Goal: Task Accomplishment & Management: Manage account settings

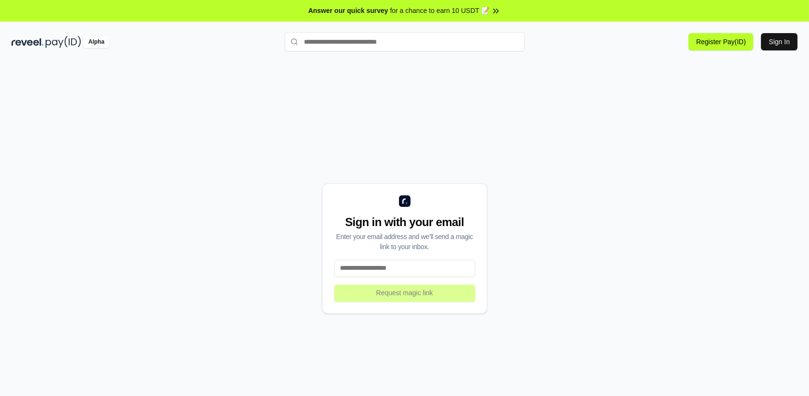
click at [711, 92] on div "Sign in with your email Enter your email address and we’ll send a magic link to…" at bounding box center [405, 248] width 786 height 350
click at [772, 44] on button "Sign In" at bounding box center [779, 41] width 36 height 17
click at [433, 267] on input at bounding box center [404, 268] width 141 height 17
type input "**********"
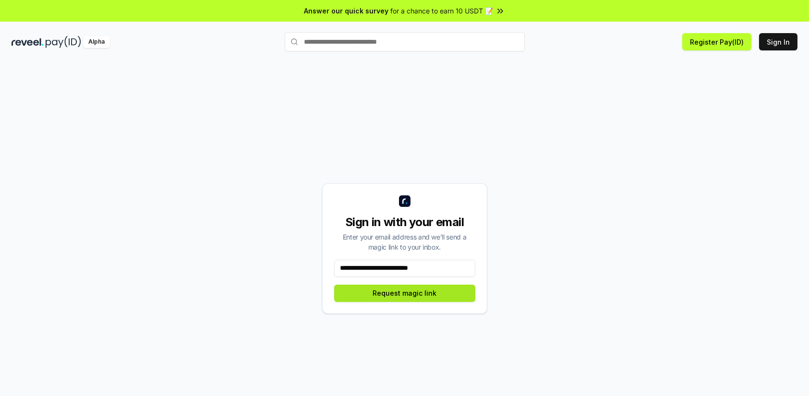
click at [433, 295] on button "Request magic link" at bounding box center [404, 293] width 141 height 17
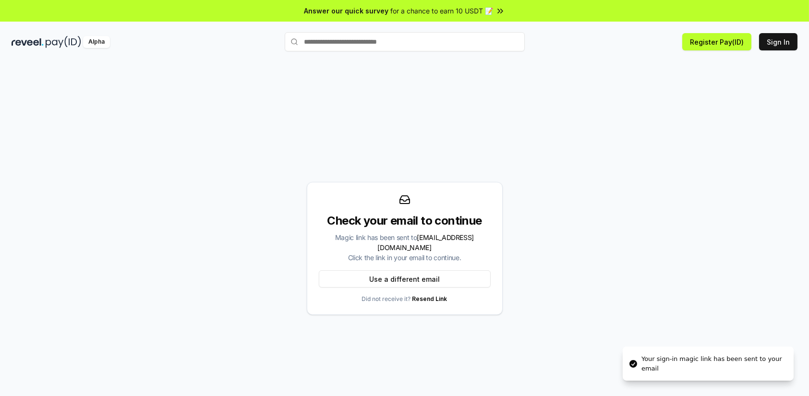
click at [695, 363] on div "Your sign-in magic link has been sent to your email" at bounding box center [713, 363] width 144 height 19
click at [607, 276] on div "Check your email to continue Magic link has been sent to johansabdillahdwis@gma…" at bounding box center [405, 248] width 786 height 350
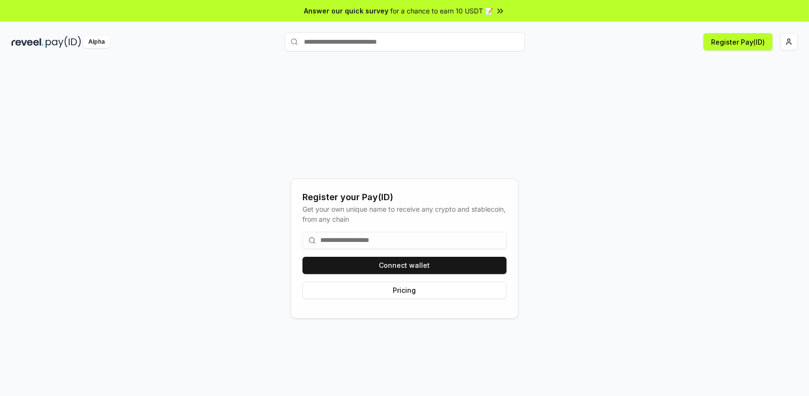
click at [454, 242] on input at bounding box center [404, 240] width 204 height 17
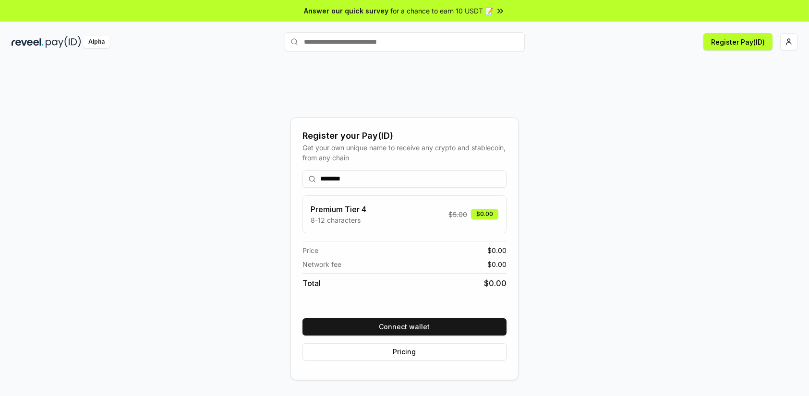
drag, startPoint x: 359, startPoint y: 174, endPoint x: 345, endPoint y: 176, distance: 13.6
click at [345, 176] on input "********" at bounding box center [404, 178] width 204 height 17
click at [430, 178] on input "**********" at bounding box center [404, 178] width 204 height 17
type input "*********"
click at [482, 216] on div "$0.00" at bounding box center [484, 214] width 27 height 11
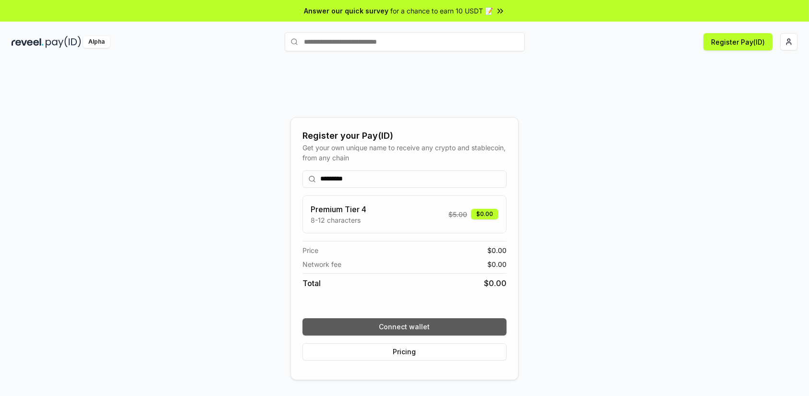
click at [457, 326] on button "Connect wallet" at bounding box center [404, 326] width 204 height 17
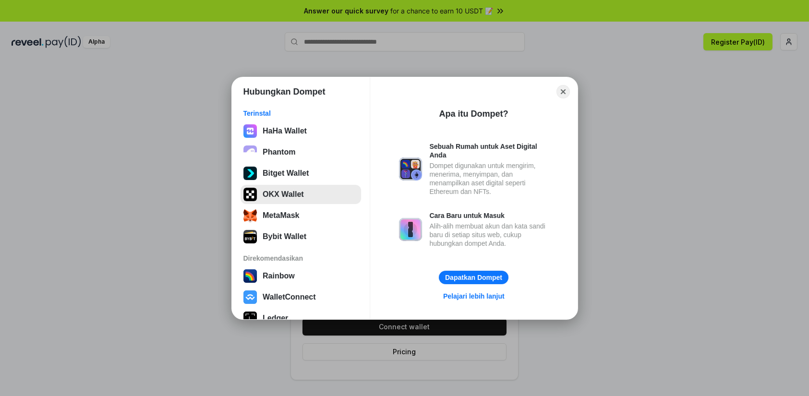
click at [277, 198] on button "OKX Wallet" at bounding box center [301, 194] width 120 height 19
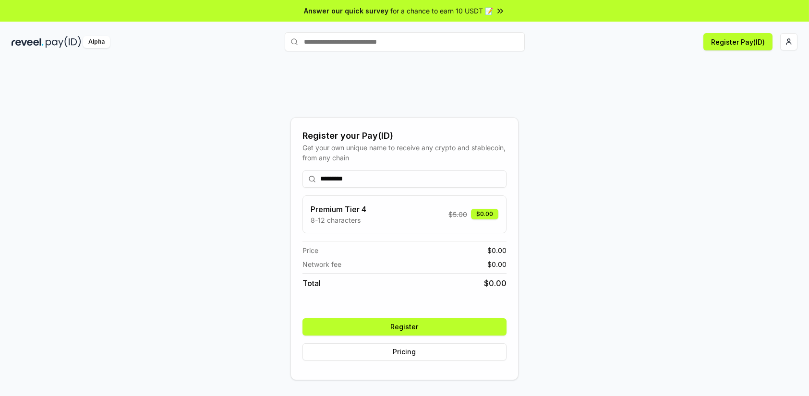
click at [454, 324] on button "Register" at bounding box center [404, 326] width 204 height 17
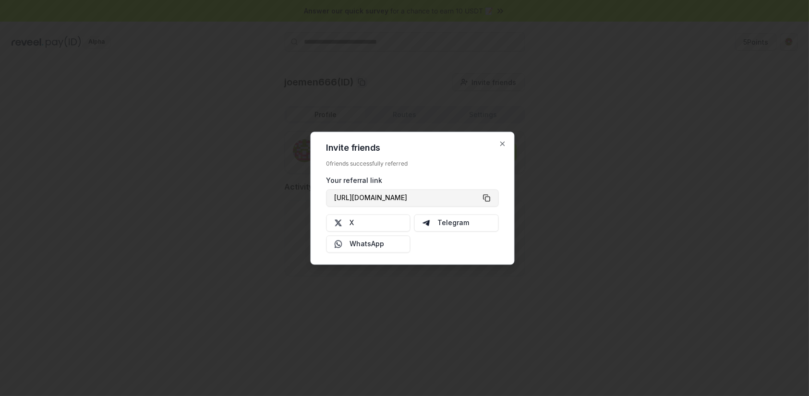
click at [464, 199] on button "https://reveel.id/refer/joemen666" at bounding box center [412, 197] width 172 height 17
click at [502, 144] on icon "button" at bounding box center [502, 144] width 4 height 4
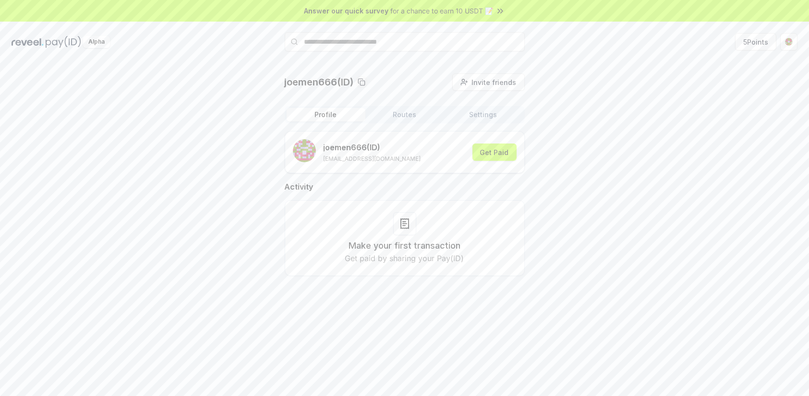
click at [639, 130] on div "joemen666(ID) Invite friends Invite Profile Routes Settings joemen666 (ID) [EMA…" at bounding box center [405, 182] width 786 height 218
click at [507, 156] on button "Get Paid" at bounding box center [494, 152] width 44 height 17
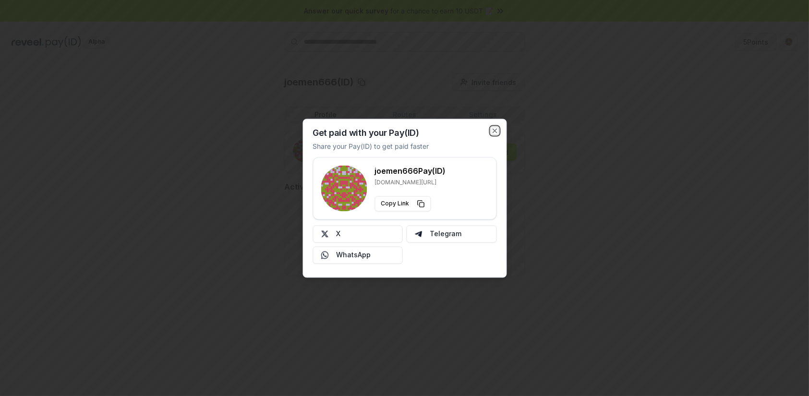
drag, startPoint x: 494, startPoint y: 130, endPoint x: 529, endPoint y: 136, distance: 35.1
click at [494, 130] on icon "button" at bounding box center [495, 131] width 4 height 4
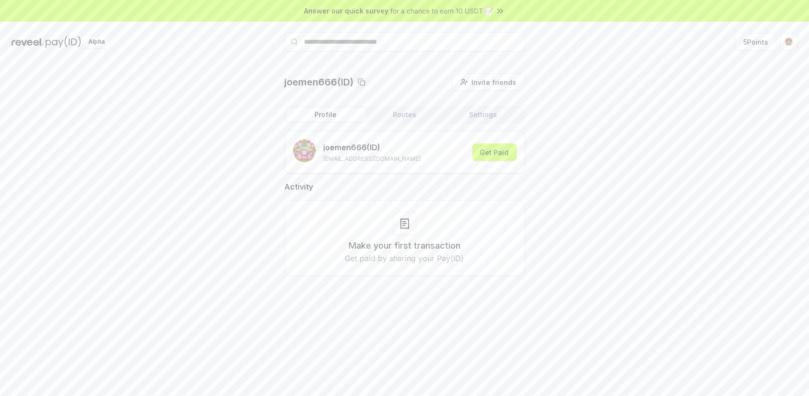
drag, startPoint x: 703, startPoint y: 151, endPoint x: 698, endPoint y: 151, distance: 5.3
click at [703, 151] on div "joemen666(ID) Invite friends Invite Profile Routes Settings joemen666 (ID) [EMA…" at bounding box center [405, 182] width 786 height 218
click at [495, 11] on icon at bounding box center [500, 11] width 10 height 10
click at [611, 110] on div "joemen666(ID) Invite friends Invite Profile Routes Settings joemen666 (ID) [EMA…" at bounding box center [405, 182] width 786 height 218
click at [756, 44] on button "5 Points" at bounding box center [755, 41] width 41 height 17
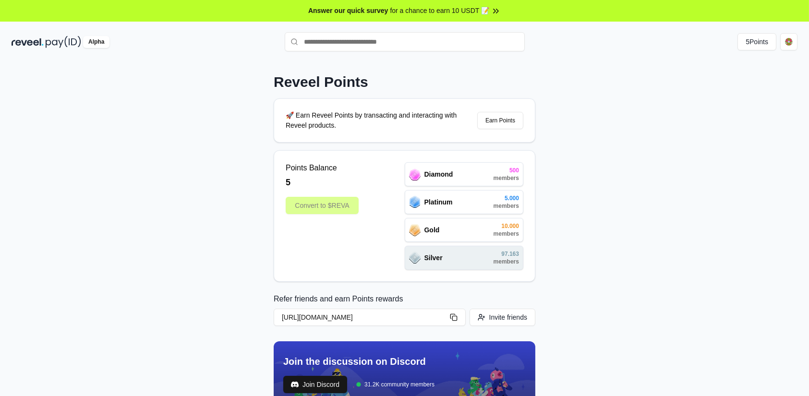
scroll to position [288, 0]
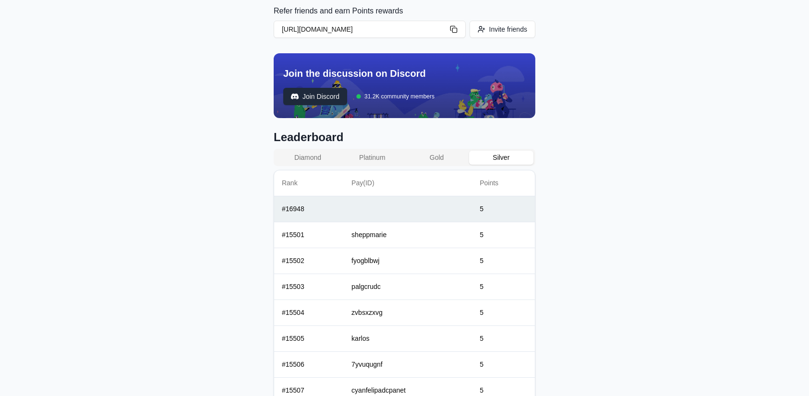
click at [339, 96] on span "Join Discord" at bounding box center [320, 97] width 37 height 10
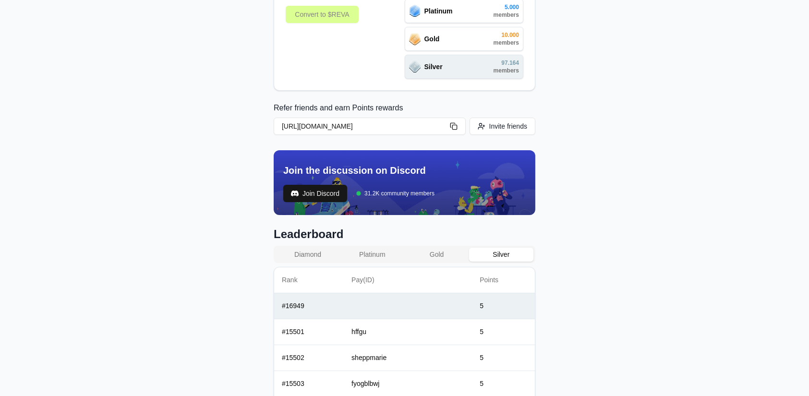
scroll to position [0, 0]
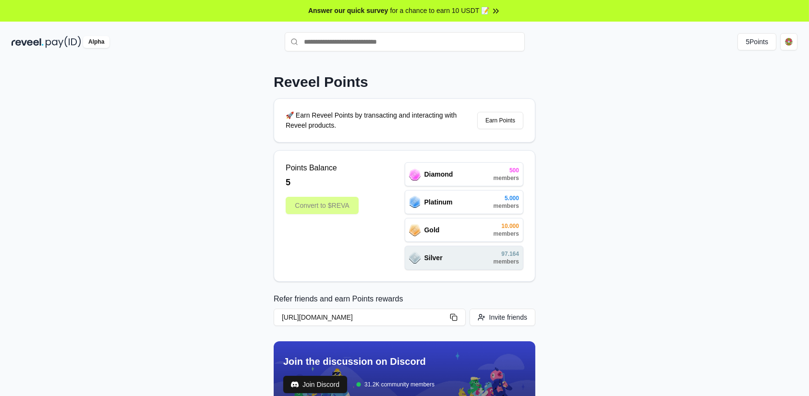
click at [638, 168] on div "Reveel Points 🚀 Earn Reveel Points by transacting and interacting with Reveel p…" at bounding box center [404, 238] width 809 height 369
click at [497, 177] on span "members" at bounding box center [505, 178] width 25 height 8
drag, startPoint x: 604, startPoint y: 148, endPoint x: 552, endPoint y: 137, distance: 53.4
click at [602, 149] on div "Reveel Points 🚀 Earn Reveel Points by transacting and interacting with Reveel p…" at bounding box center [404, 238] width 809 height 369
click at [501, 120] on button "Earn Points" at bounding box center [500, 120] width 46 height 17
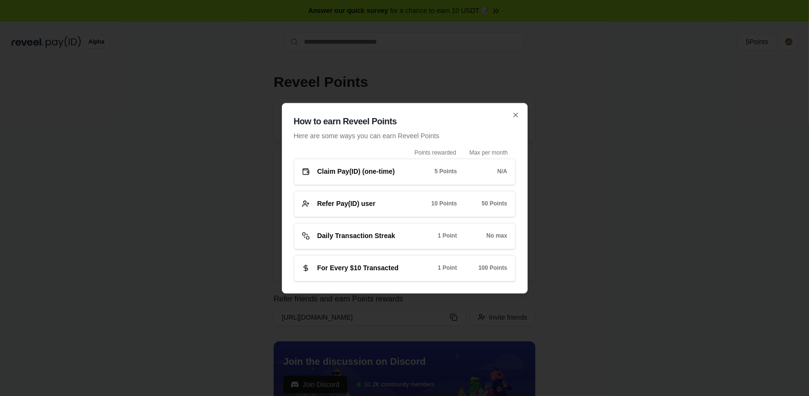
click at [368, 172] on span "Claim Pay(ID) (one-time)" at bounding box center [356, 172] width 78 height 10
click at [372, 202] on span "Refer Pay(ID) user" at bounding box center [346, 204] width 58 height 10
click at [429, 240] on div "1 Point" at bounding box center [439, 236] width 35 height 8
drag, startPoint x: 500, startPoint y: 236, endPoint x: 481, endPoint y: 241, distance: 19.2
click at [498, 237] on span "No max" at bounding box center [496, 236] width 21 height 8
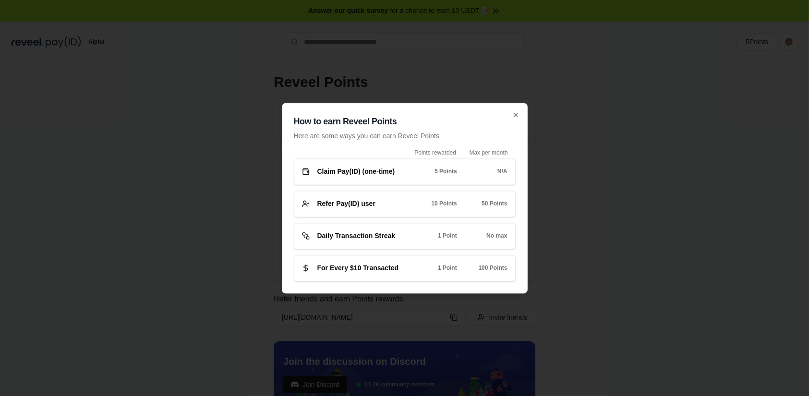
drag, startPoint x: 348, startPoint y: 274, endPoint x: 355, endPoint y: 273, distance: 7.3
click at [349, 274] on div "For Every $10 Transacted 1 Point 100 Points" at bounding box center [405, 268] width 222 height 26
click at [514, 114] on icon "button" at bounding box center [516, 115] width 8 height 8
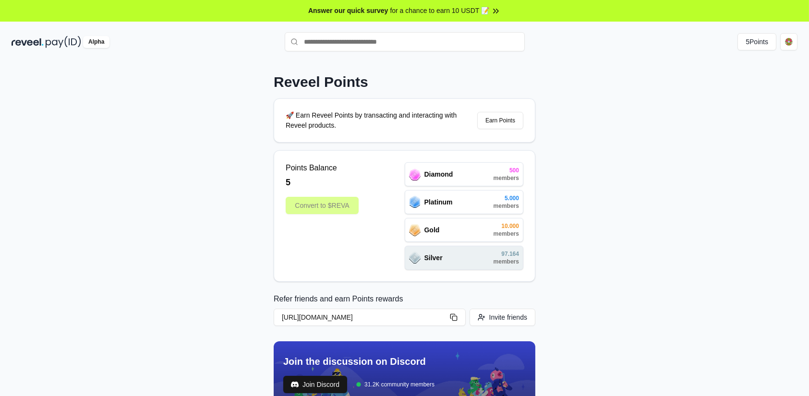
click at [659, 107] on div "Reveel Points 🚀 Earn Reveel Points by transacting and interacting with Reveel p…" at bounding box center [404, 238] width 809 height 369
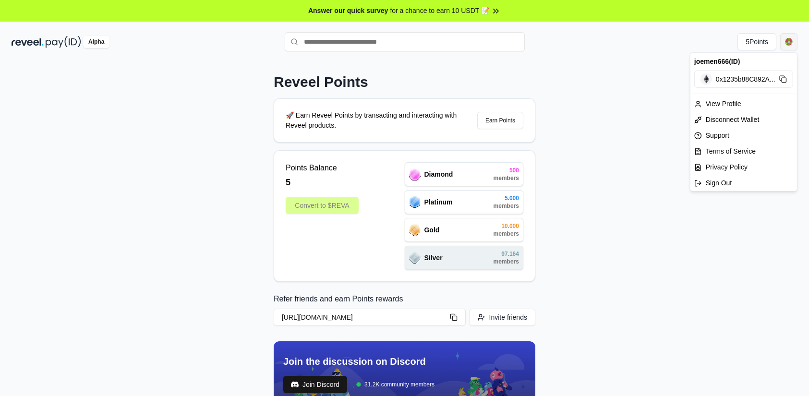
click at [792, 42] on html "Answer our quick survey for a chance to earn 10 USDT 📝 Alpha 5 Points Reveel Po…" at bounding box center [404, 198] width 809 height 396
click at [740, 103] on div "View Profile" at bounding box center [743, 104] width 107 height 16
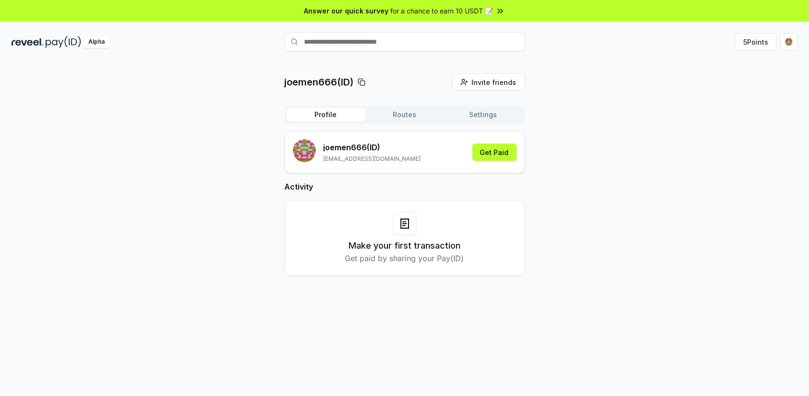
click at [641, 107] on div "joemen666(ID) Invite friends Invite Profile Routes Settings joemen666 (ID) [EMA…" at bounding box center [405, 182] width 786 height 218
click at [493, 113] on button "Settings" at bounding box center [483, 114] width 79 height 13
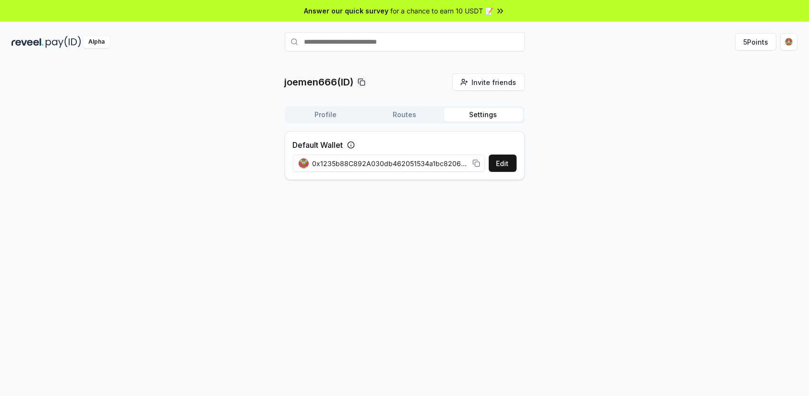
click at [409, 122] on div "Profile Routes Settings" at bounding box center [405, 114] width 240 height 17
click at [409, 116] on button "Routes" at bounding box center [404, 114] width 79 height 13
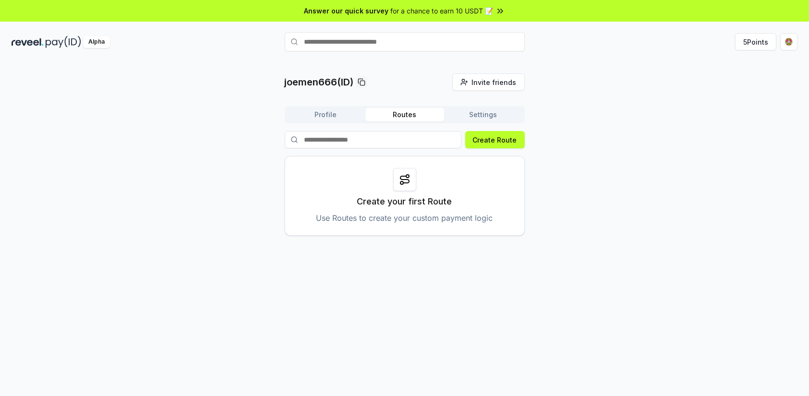
click at [605, 114] on div "joemen666(ID) Invite friends Invite Profile Routes Settings Create Route Create…" at bounding box center [405, 154] width 786 height 162
